Goal: Information Seeking & Learning: Learn about a topic

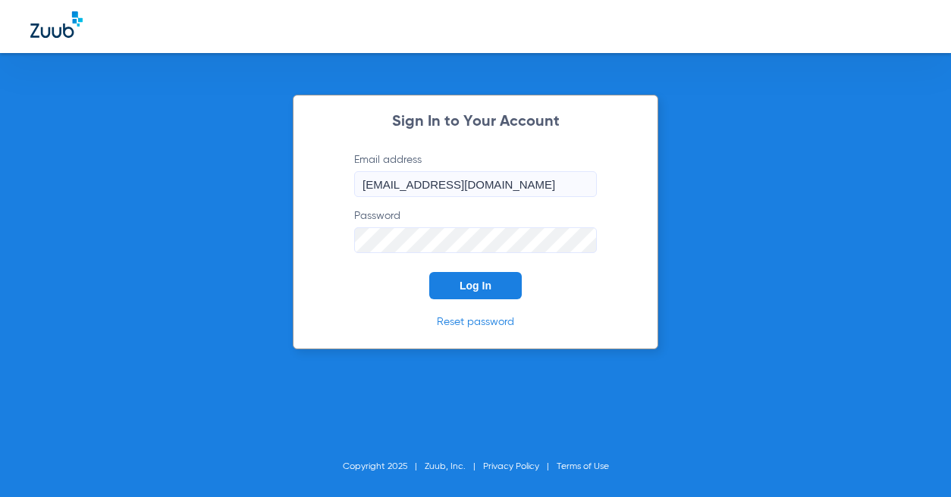
click at [466, 285] on span "Log In" at bounding box center [476, 286] width 32 height 12
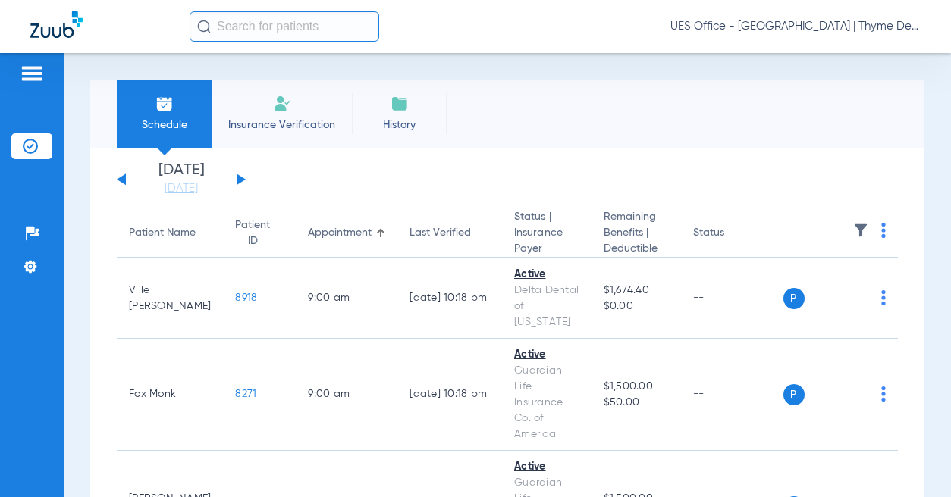
click at [259, 30] on input "text" at bounding box center [285, 26] width 190 height 30
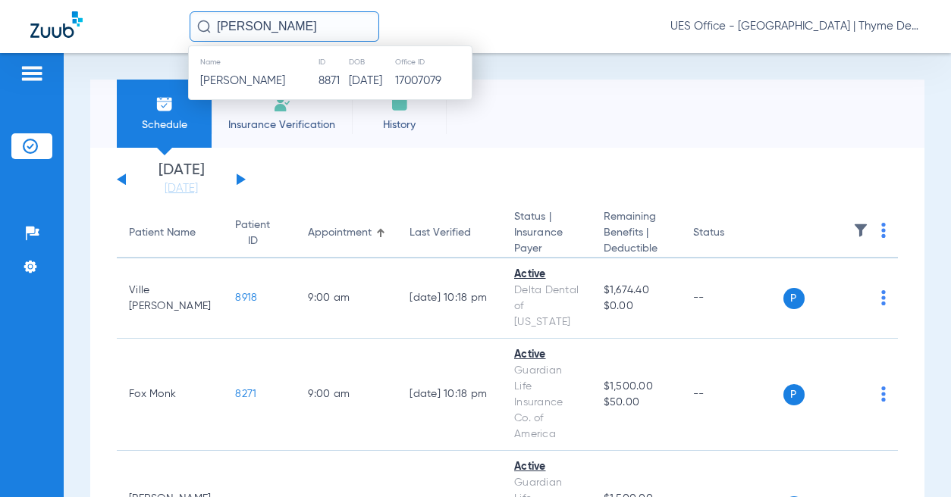
type input "[PERSON_NAME]"
click at [278, 80] on span "[PERSON_NAME]" at bounding box center [242, 80] width 85 height 11
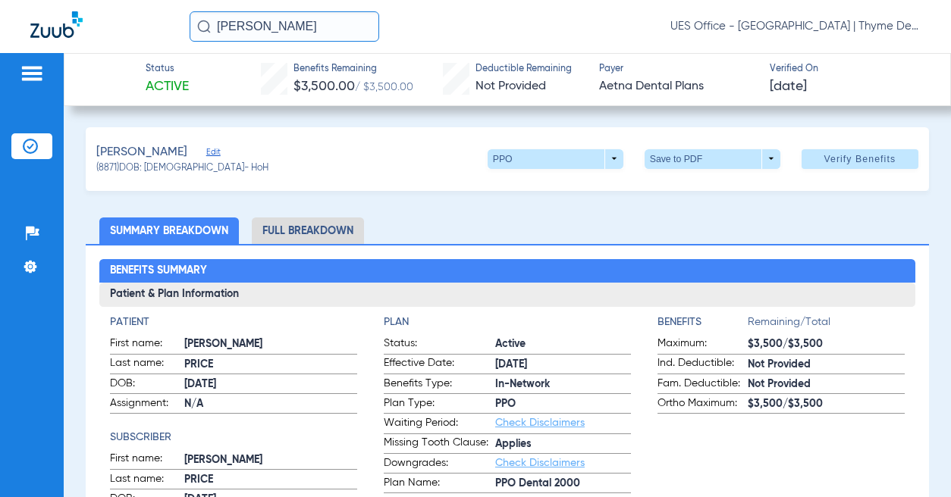
click at [330, 227] on li "Full Breakdown" at bounding box center [308, 231] width 112 height 27
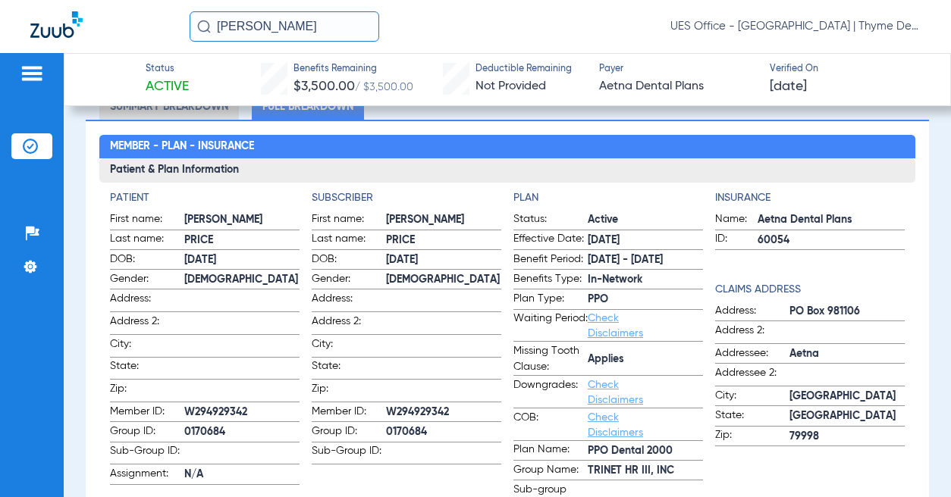
scroll to position [152, 0]
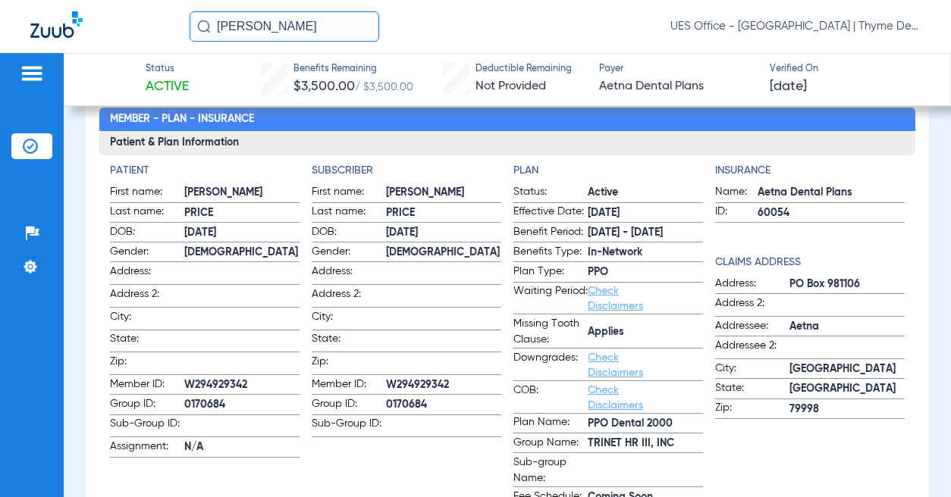
drag, startPoint x: 584, startPoint y: 444, endPoint x: 666, endPoint y: 444, distance: 81.9
click at [666, 444] on span "TRINET HR III, INC" at bounding box center [645, 444] width 115 height 16
copy span "TRINET HR III, INC"
click at [204, 401] on span "0170684" at bounding box center [241, 405] width 115 height 16
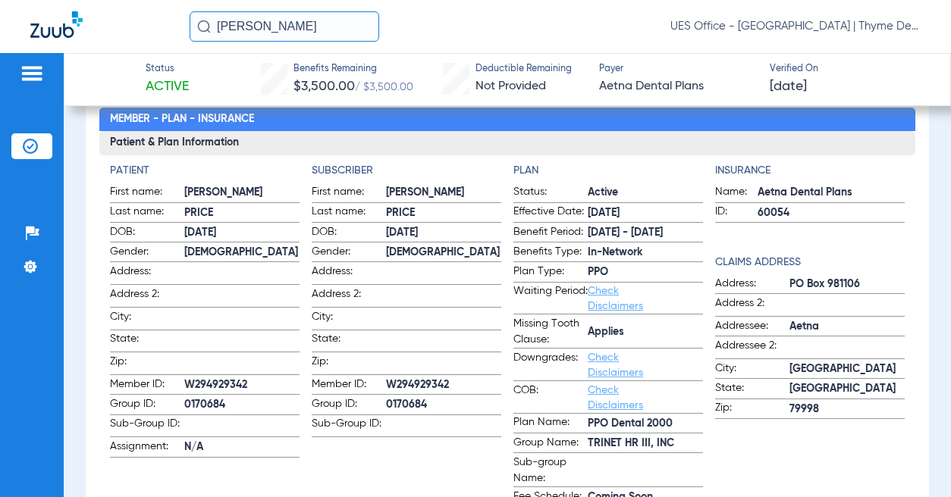
copy span "0170684"
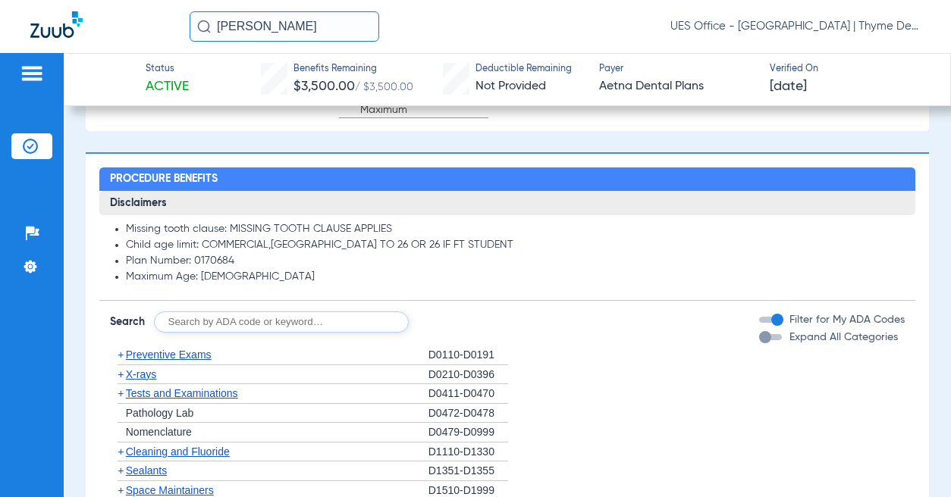
scroll to position [1062, 0]
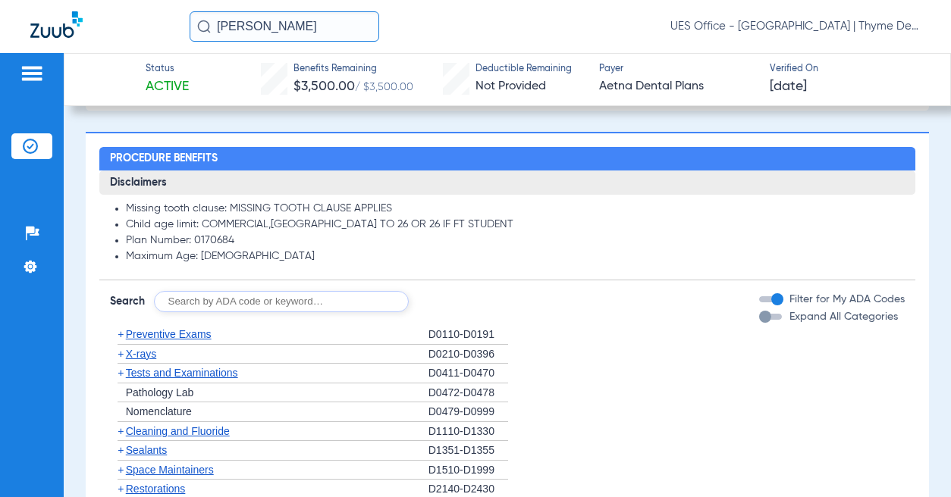
click at [188, 334] on span "Preventive Exams" at bounding box center [169, 334] width 86 height 12
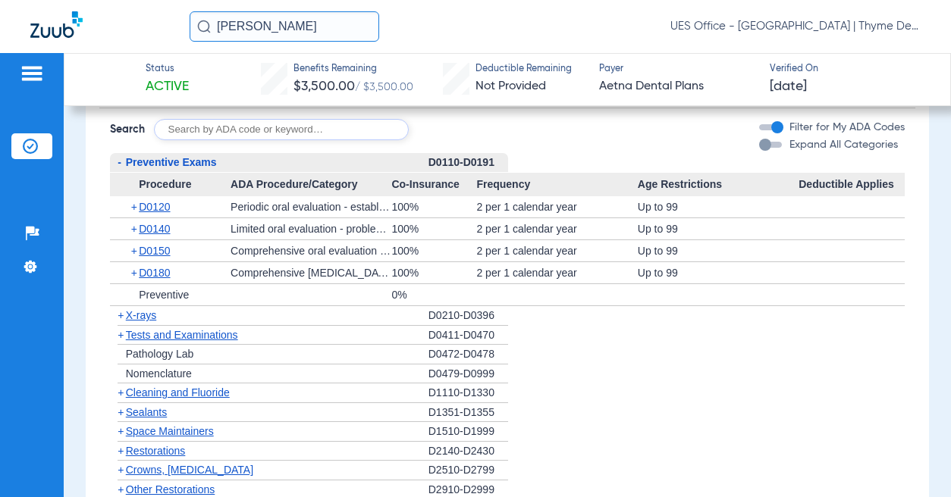
scroll to position [1289, 0]
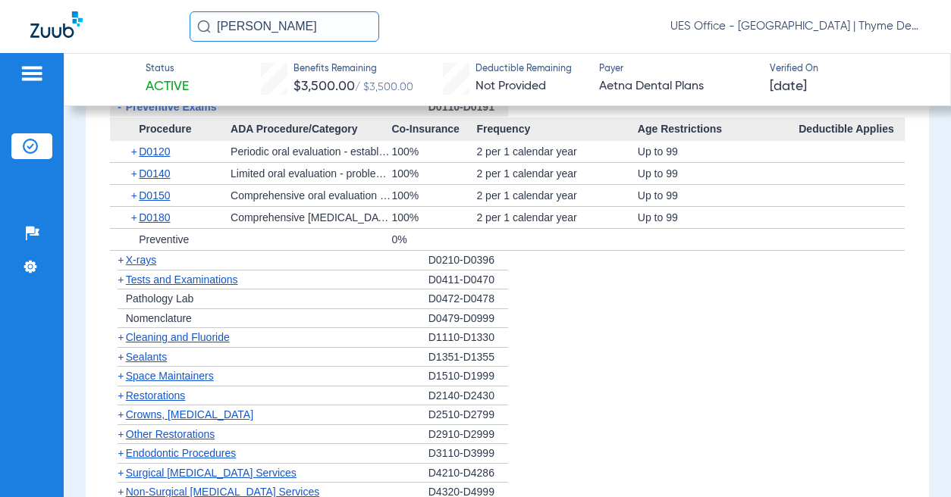
click at [149, 262] on span "X-rays" at bounding box center [141, 260] width 30 height 12
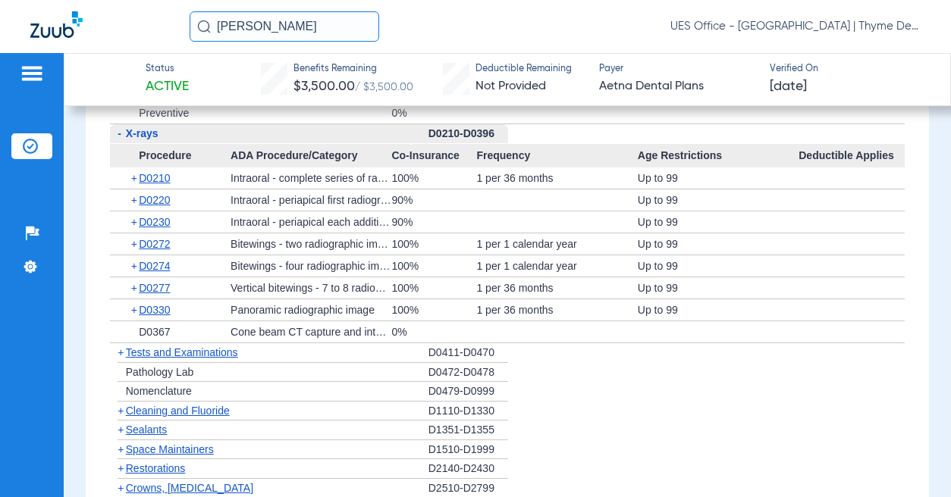
scroll to position [1441, 0]
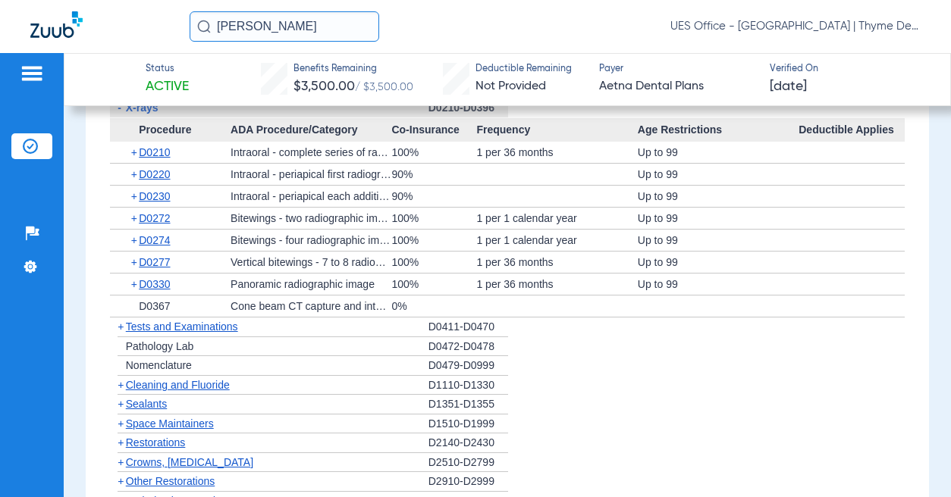
click at [177, 387] on span "Cleaning and Fluoride" at bounding box center [178, 385] width 104 height 12
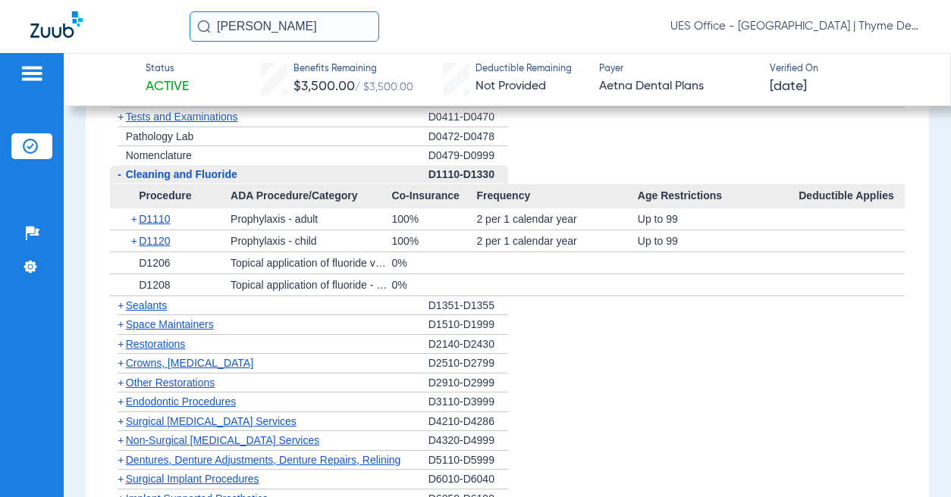
scroll to position [1668, 0]
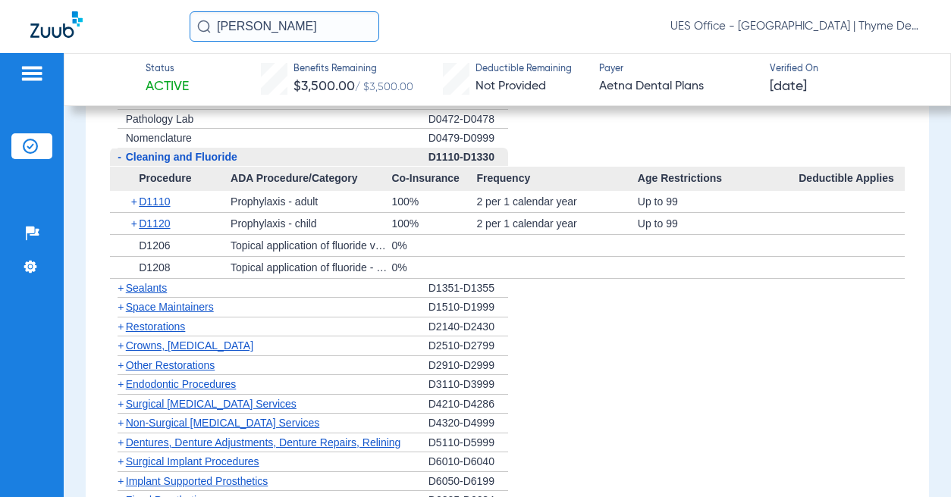
click at [216, 347] on span "Crowns, [MEDICAL_DATA]" at bounding box center [189, 346] width 127 height 12
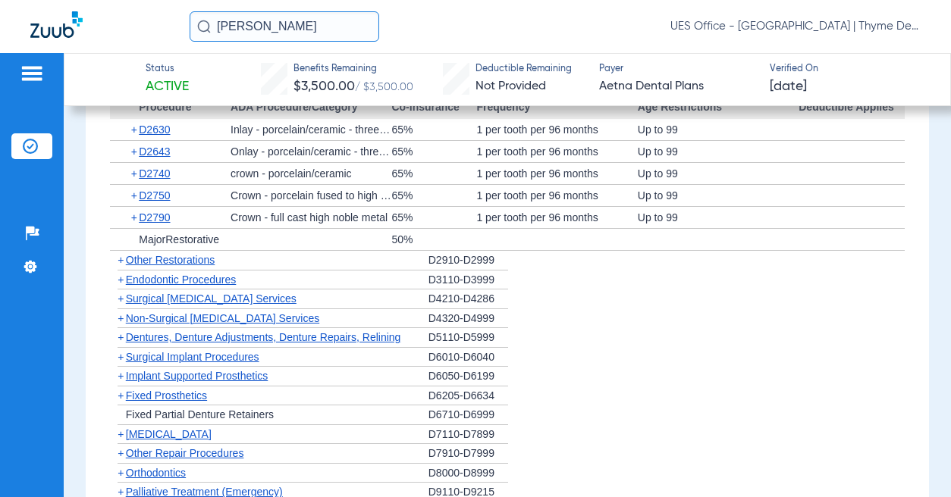
scroll to position [2047, 0]
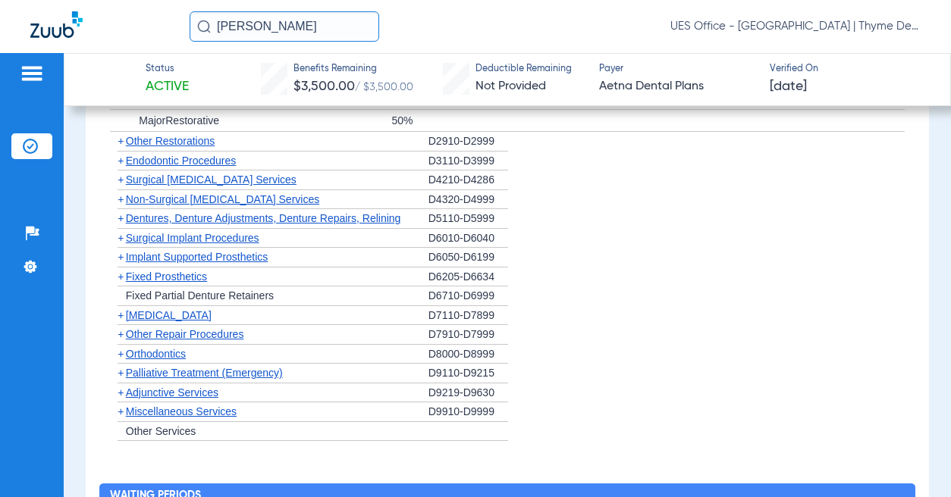
click at [253, 200] on span "Non-Surgical [MEDICAL_DATA] Services" at bounding box center [222, 199] width 193 height 12
